Goal: Task Accomplishment & Management: Use online tool/utility

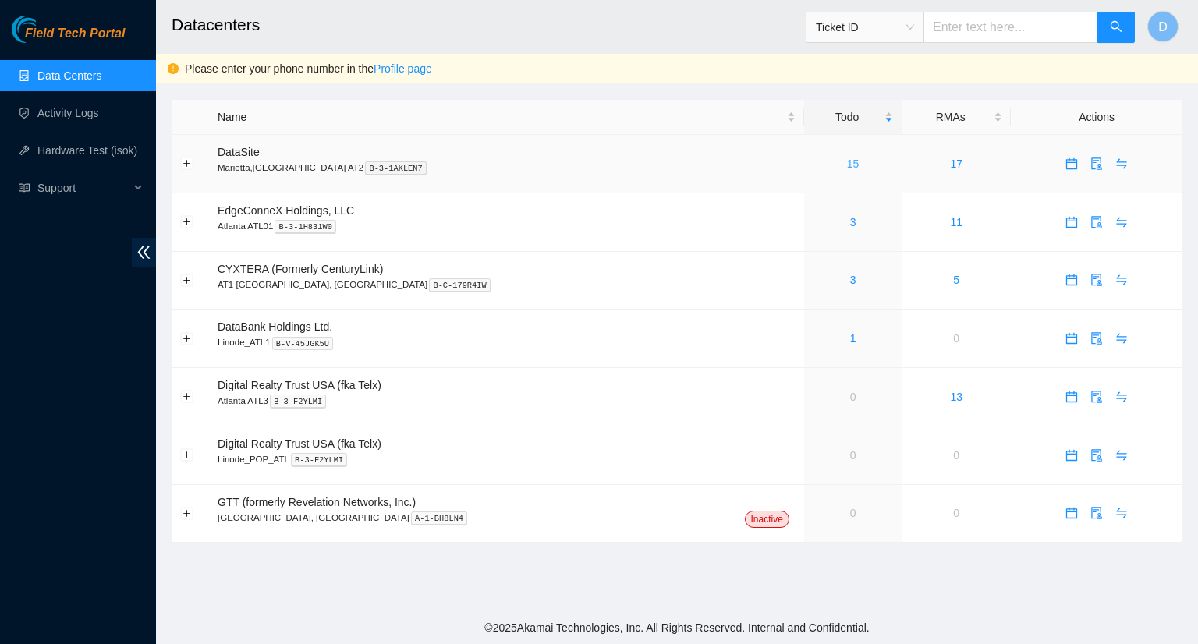
click at [847, 158] on link "15" at bounding box center [853, 164] width 12 height 12
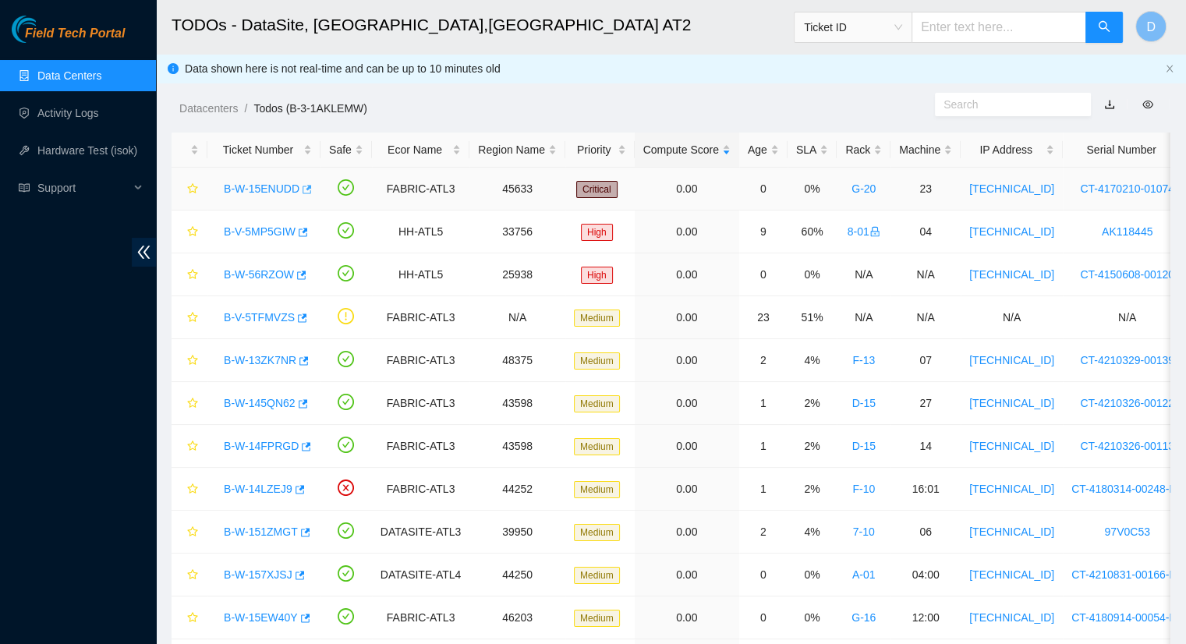
click at [301, 188] on icon "button" at bounding box center [305, 189] width 11 height 11
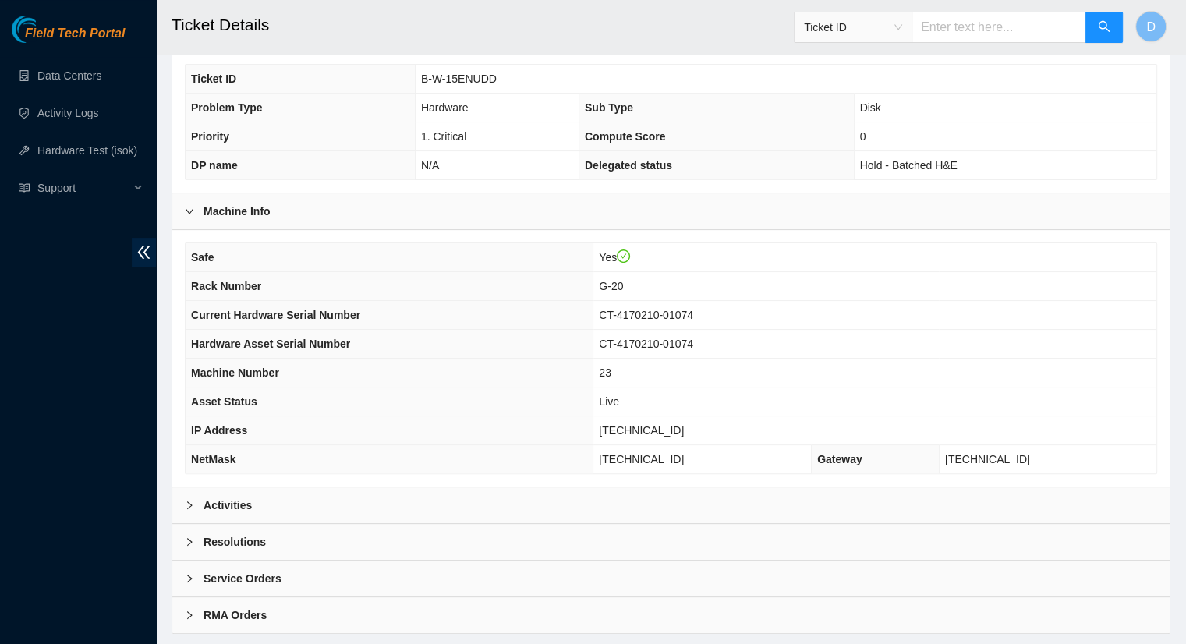
scroll to position [409, 0]
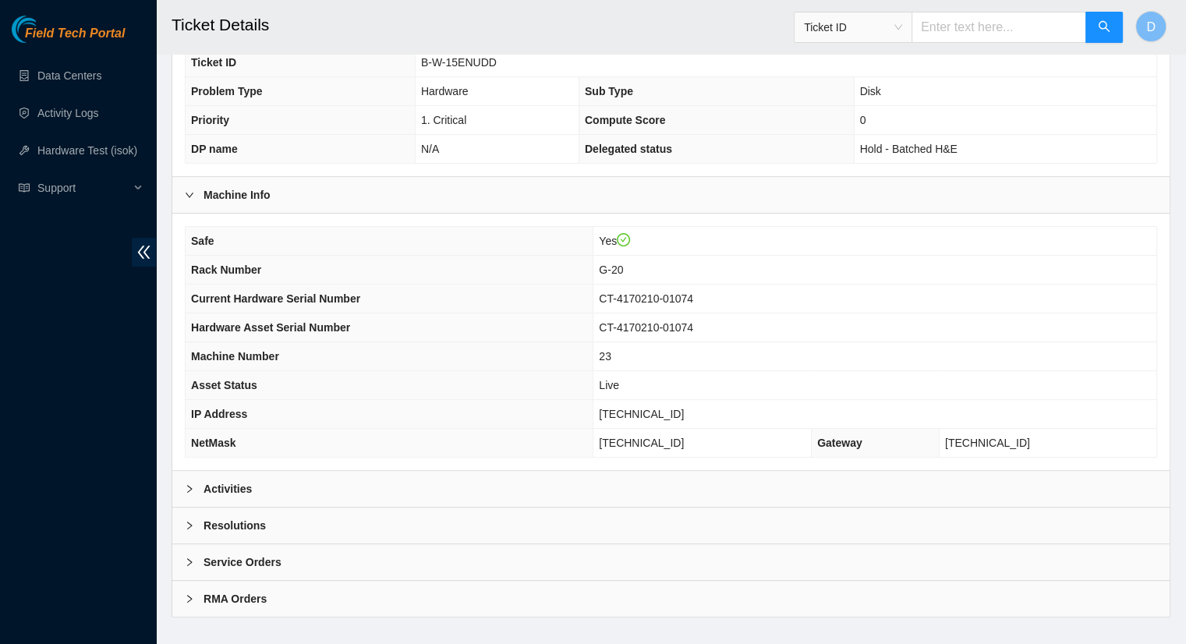
click at [237, 480] on b "Activities" at bounding box center [228, 488] width 48 height 17
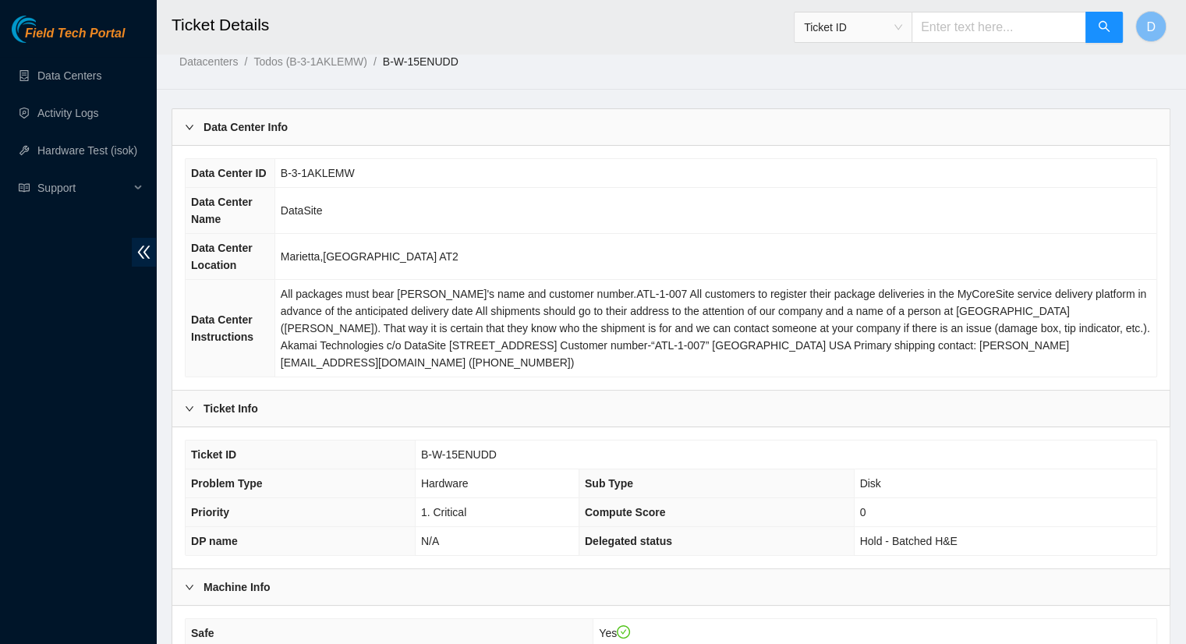
scroll to position [0, 0]
